Goal: Entertainment & Leisure: Consume media (video, audio)

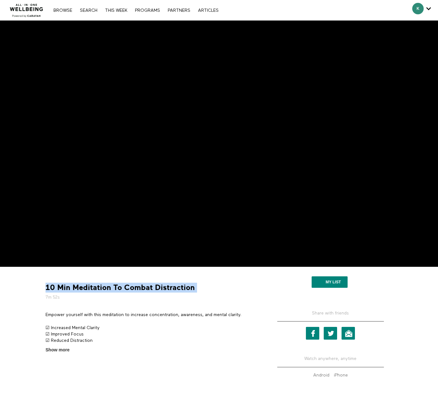
drag, startPoint x: 52, startPoint y: 285, endPoint x: 198, endPoint y: 291, distance: 146.9
click at [198, 291] on div "10 Min Meditation To Combat Distraction 7m 52s Empower yourself with this medit…" at bounding box center [152, 313] width 223 height 82
click at [151, 289] on strong "10 Min Meditation To Combat Distraction" at bounding box center [120, 288] width 149 height 10
click at [190, 290] on strong "10 Min Meditation To Combat Distraction" at bounding box center [120, 288] width 149 height 10
drag, startPoint x: 191, startPoint y: 289, endPoint x: 44, endPoint y: 291, distance: 147.1
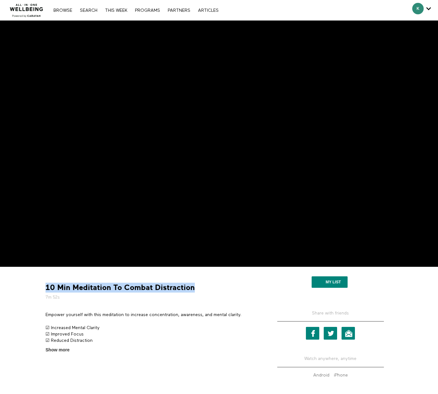
click at [31, 292] on div "10 Min Meditation To Combat Distraction 7m 52s Empower yourself with this medit…" at bounding box center [218, 338] width 407 height 142
copy strong "10 Min Meditation To Combat Distraction"
